Goal: Task Accomplishment & Management: Manage account settings

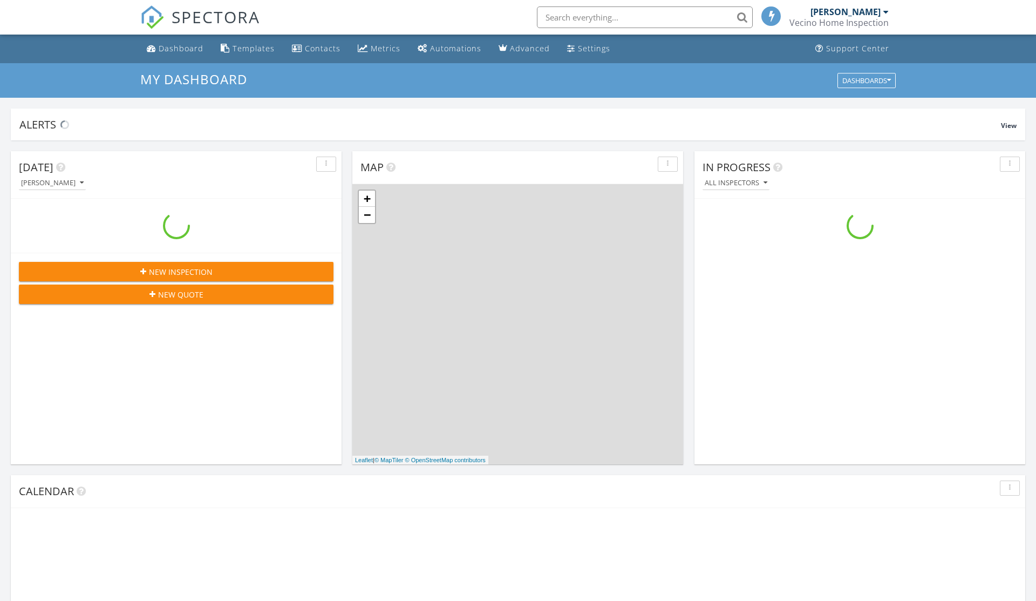
scroll to position [983, 1037]
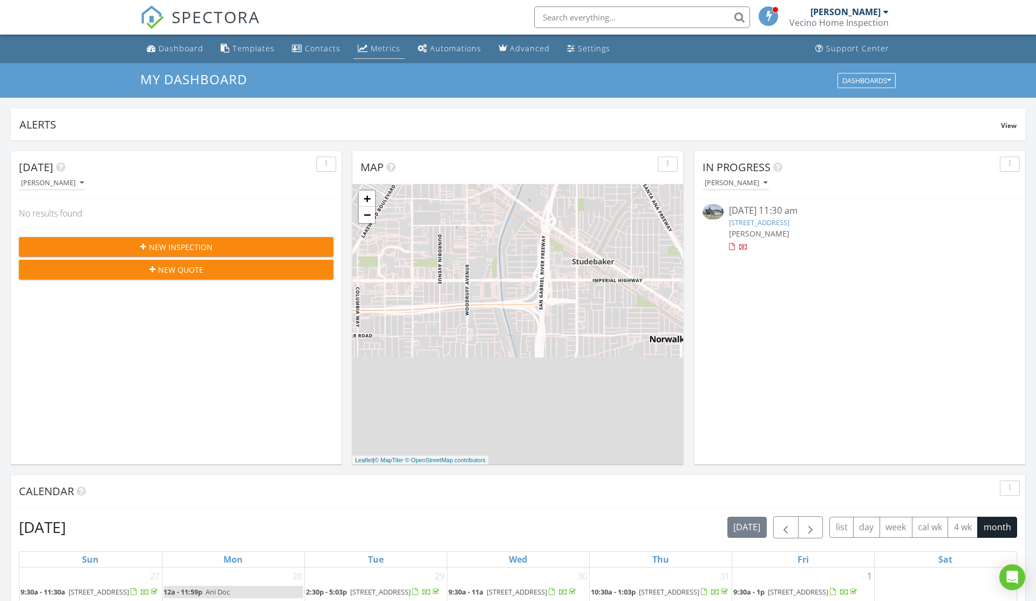
click at [371, 45] on div "Metrics" at bounding box center [386, 48] width 30 height 10
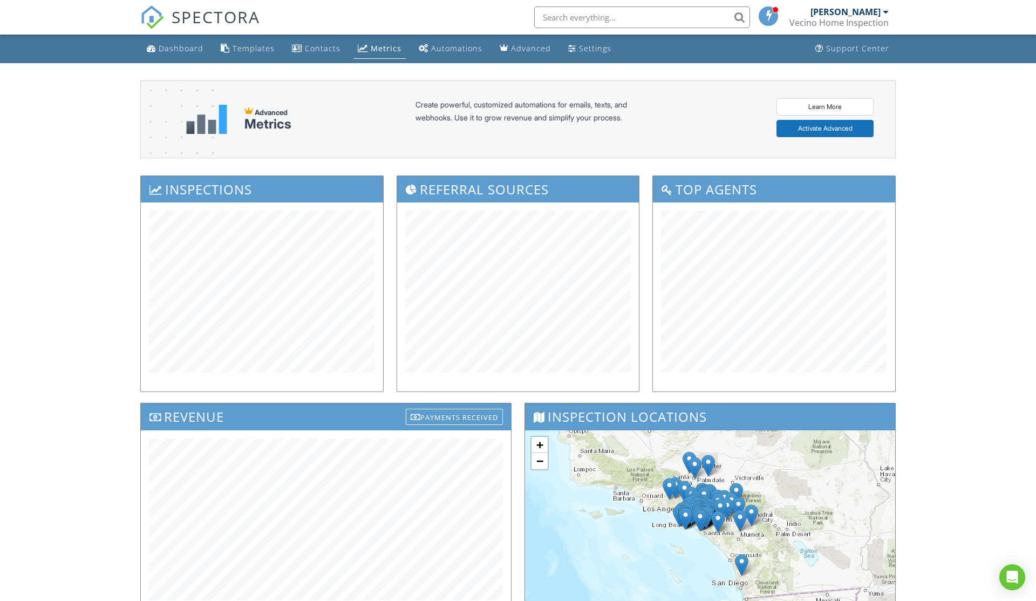
click at [169, 35] on div "SPECTORA" at bounding box center [200, 17] width 120 height 35
click at [161, 57] on link "Dashboard" at bounding box center [174, 49] width 65 height 20
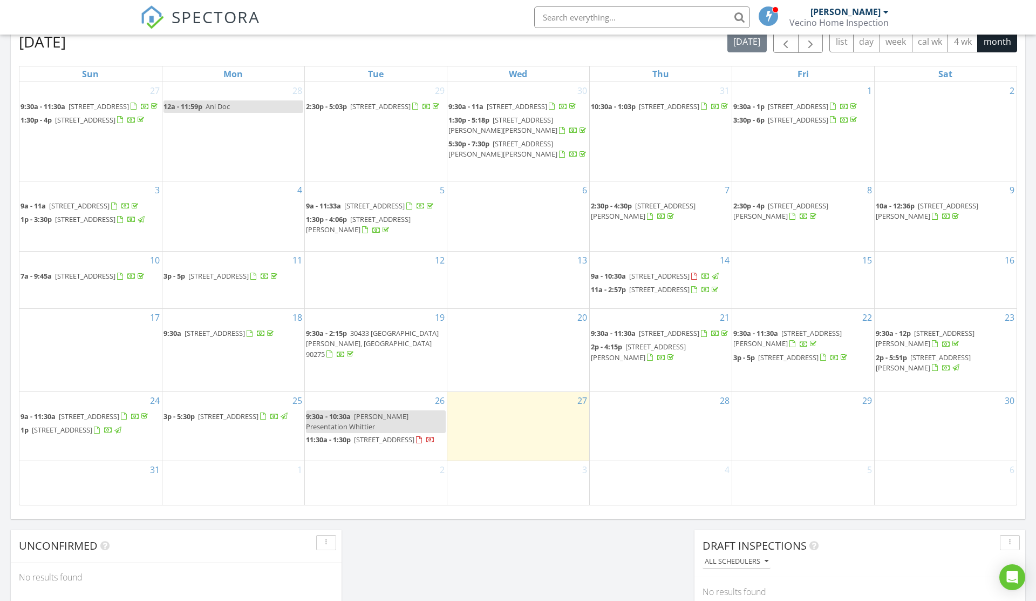
scroll to position [448, 0]
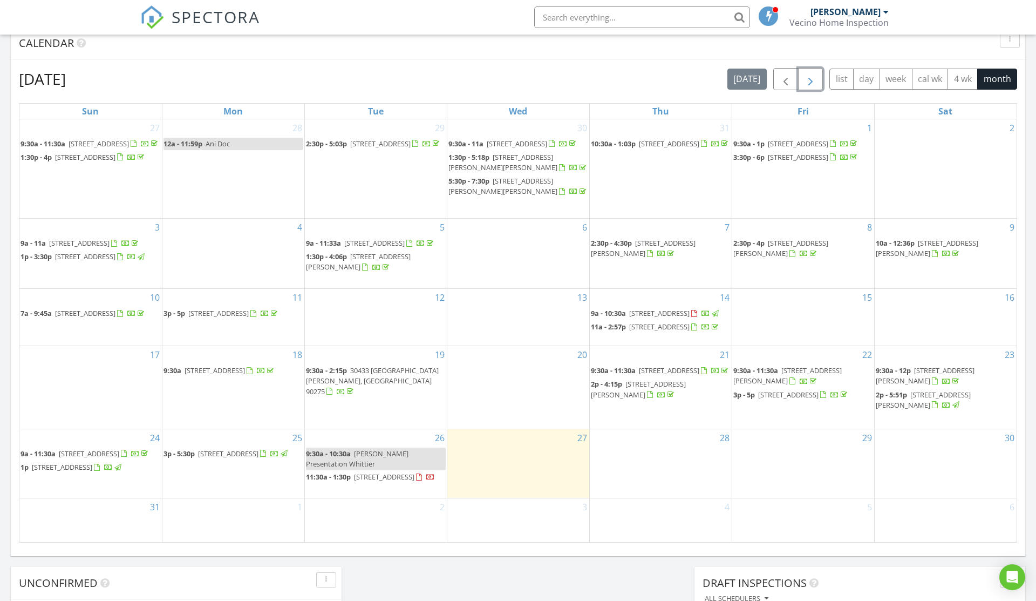
click at [806, 80] on span "button" at bounding box center [810, 79] width 13 height 13
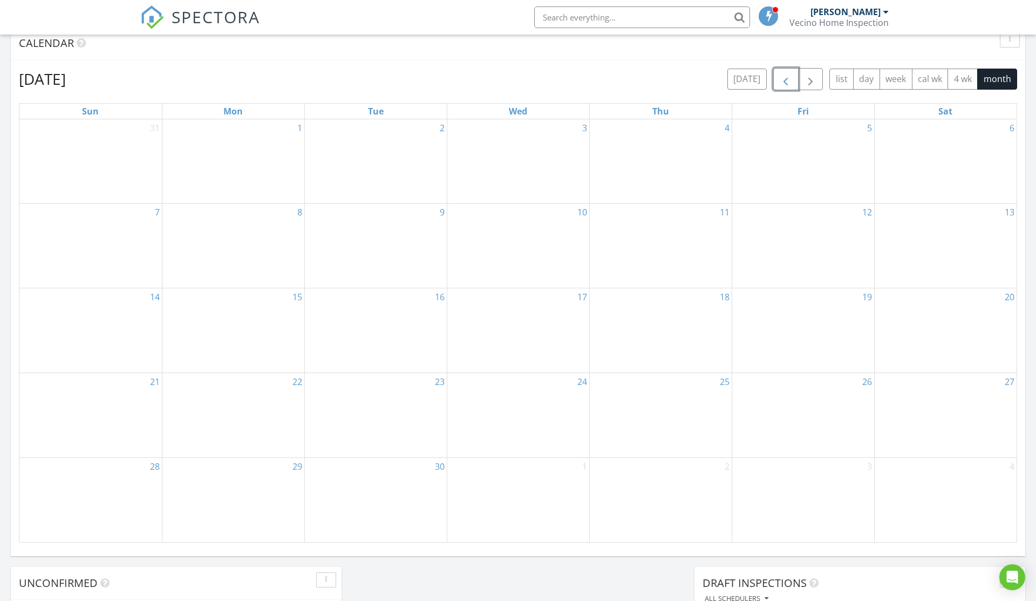
click at [785, 84] on span "button" at bounding box center [785, 79] width 13 height 13
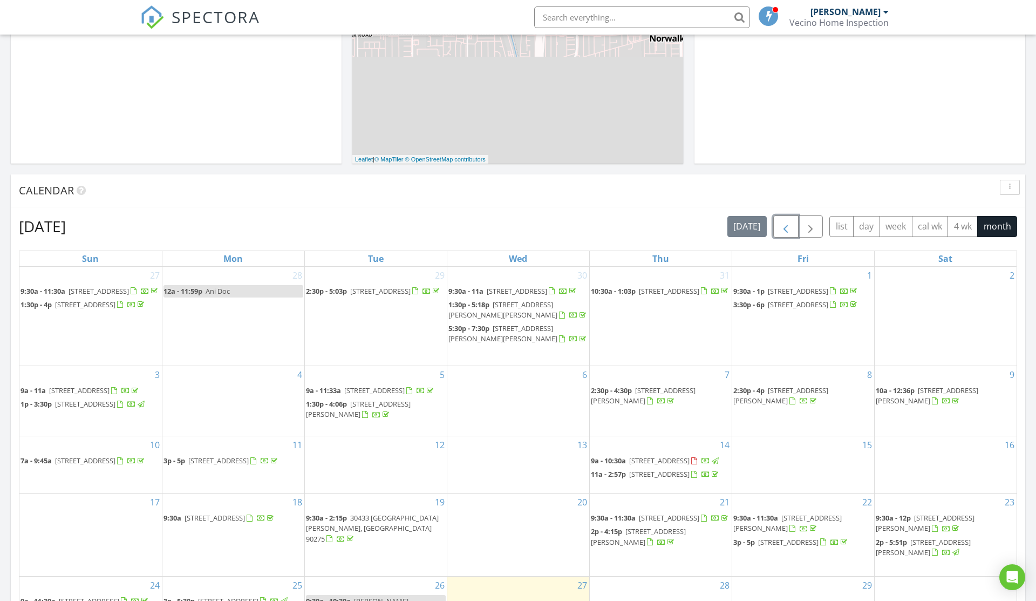
scroll to position [0, 0]
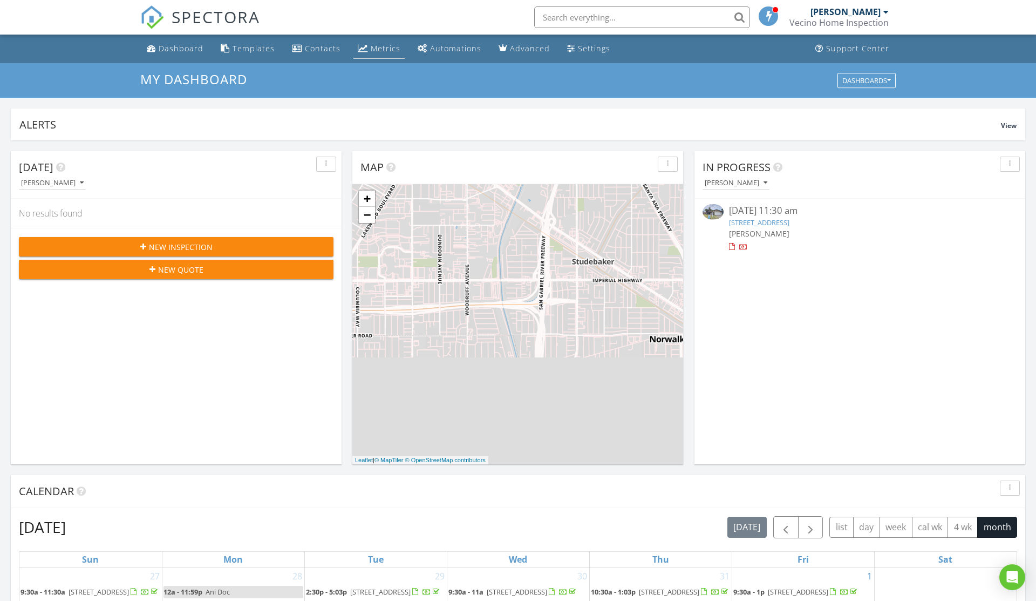
click at [388, 49] on div "Metrics" at bounding box center [386, 48] width 30 height 10
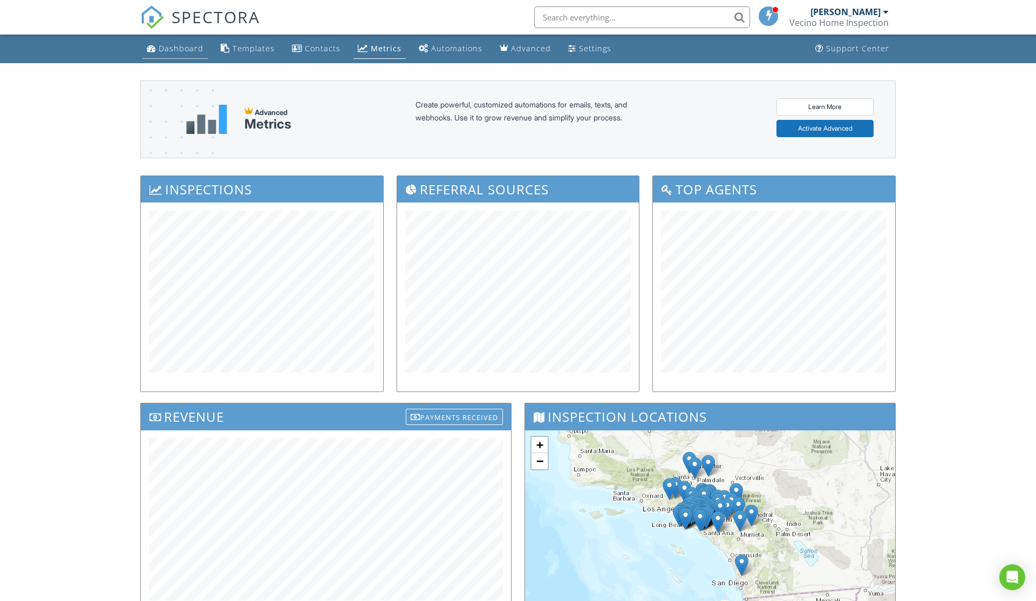
click at [189, 52] on div "Dashboard" at bounding box center [181, 48] width 45 height 10
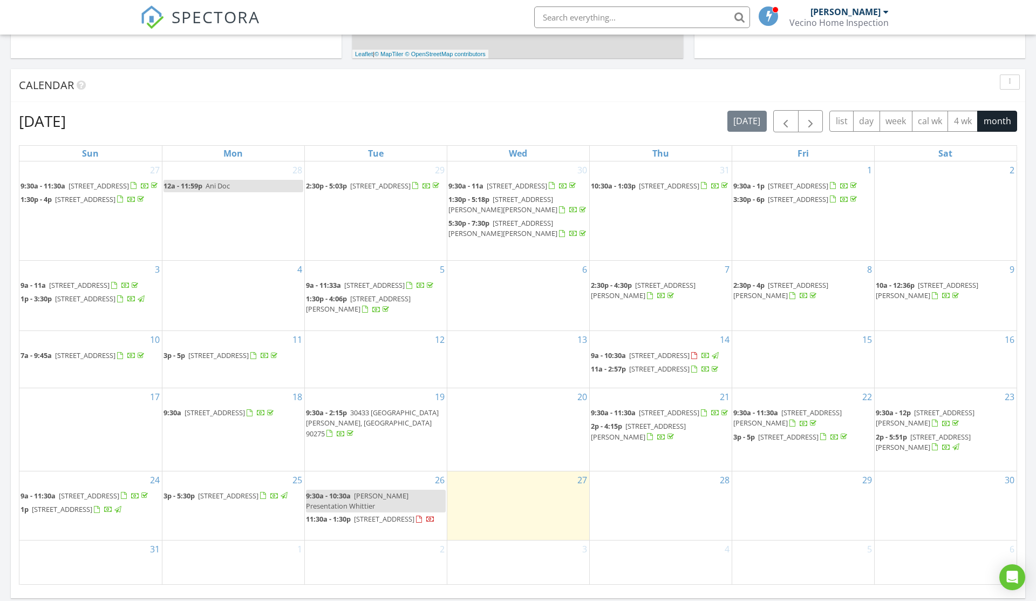
scroll to position [418, 0]
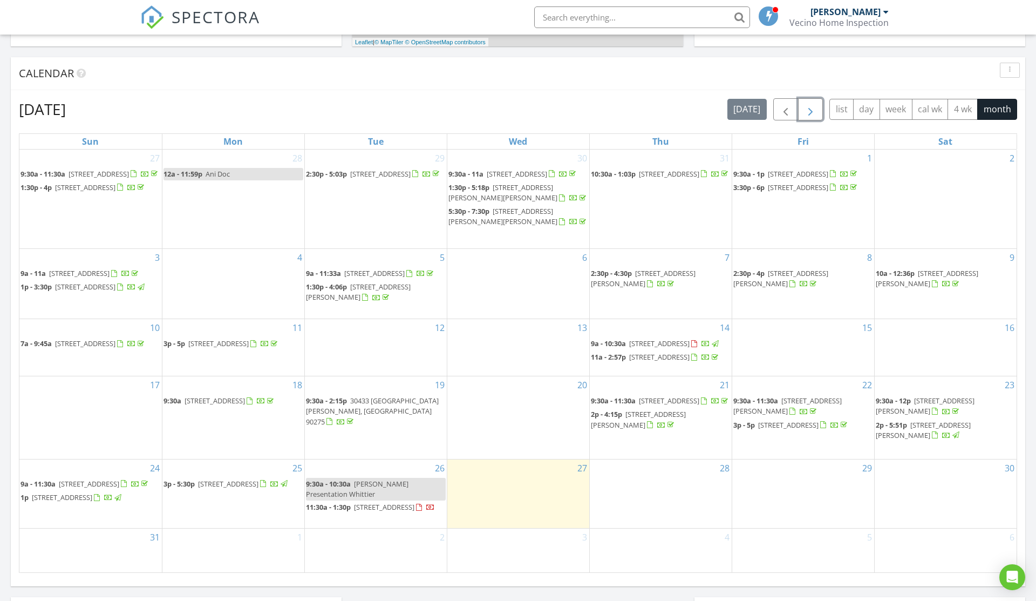
click at [816, 105] on span "button" at bounding box center [810, 109] width 13 height 13
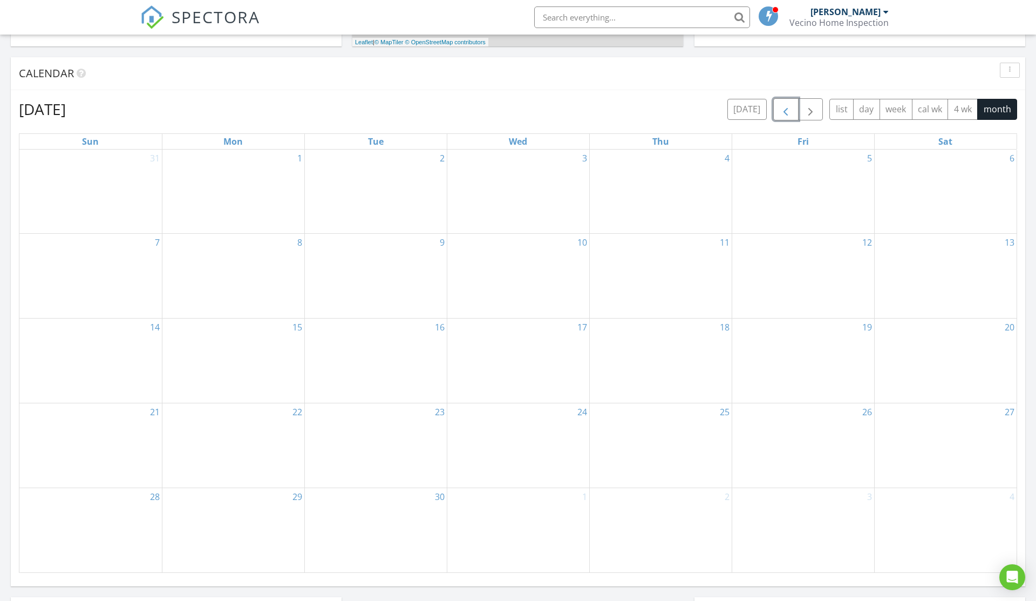
click at [783, 109] on span "button" at bounding box center [785, 109] width 13 height 13
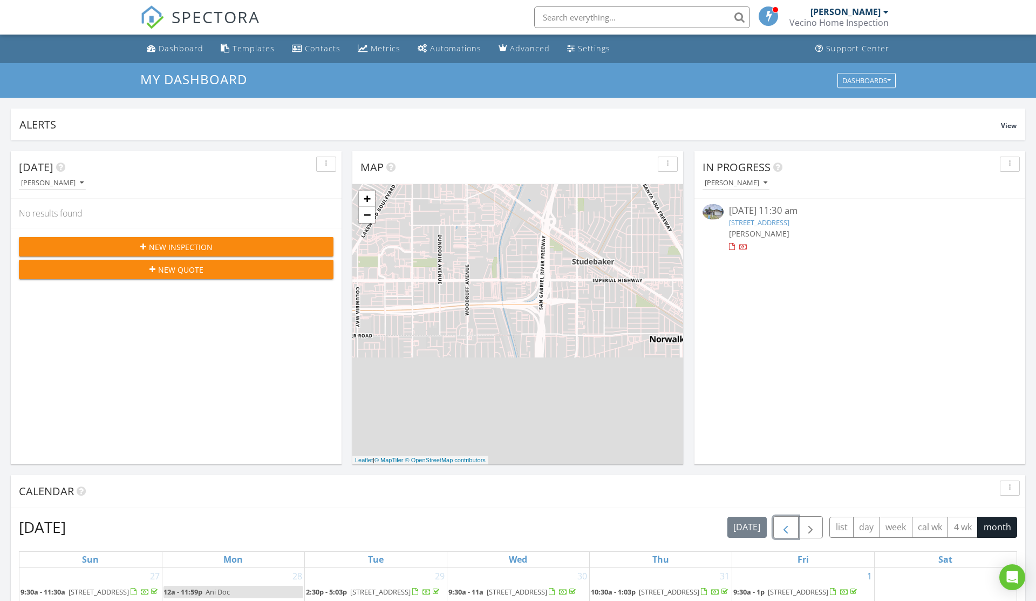
scroll to position [81, 0]
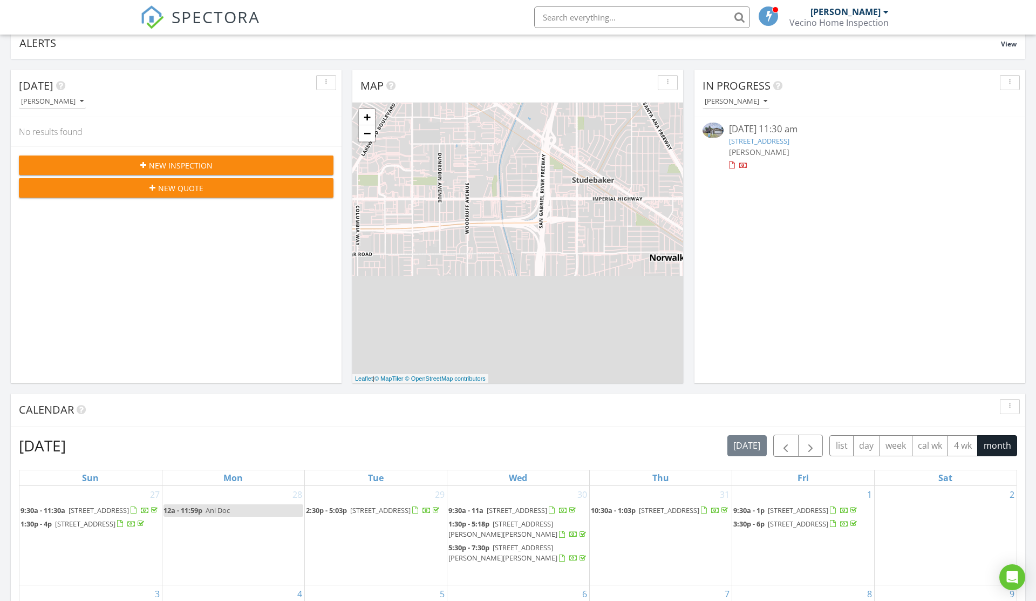
click at [790, 141] on link "[STREET_ADDRESS]" at bounding box center [759, 141] width 60 height 10
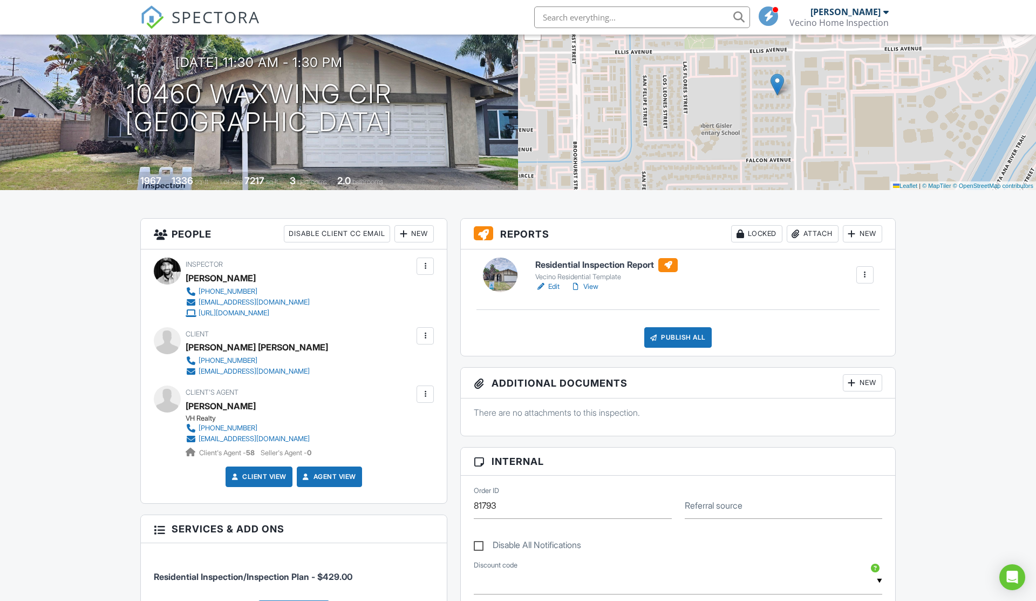
click at [550, 285] on link "Edit" at bounding box center [547, 286] width 24 height 11
